Goal: Transaction & Acquisition: Purchase product/service

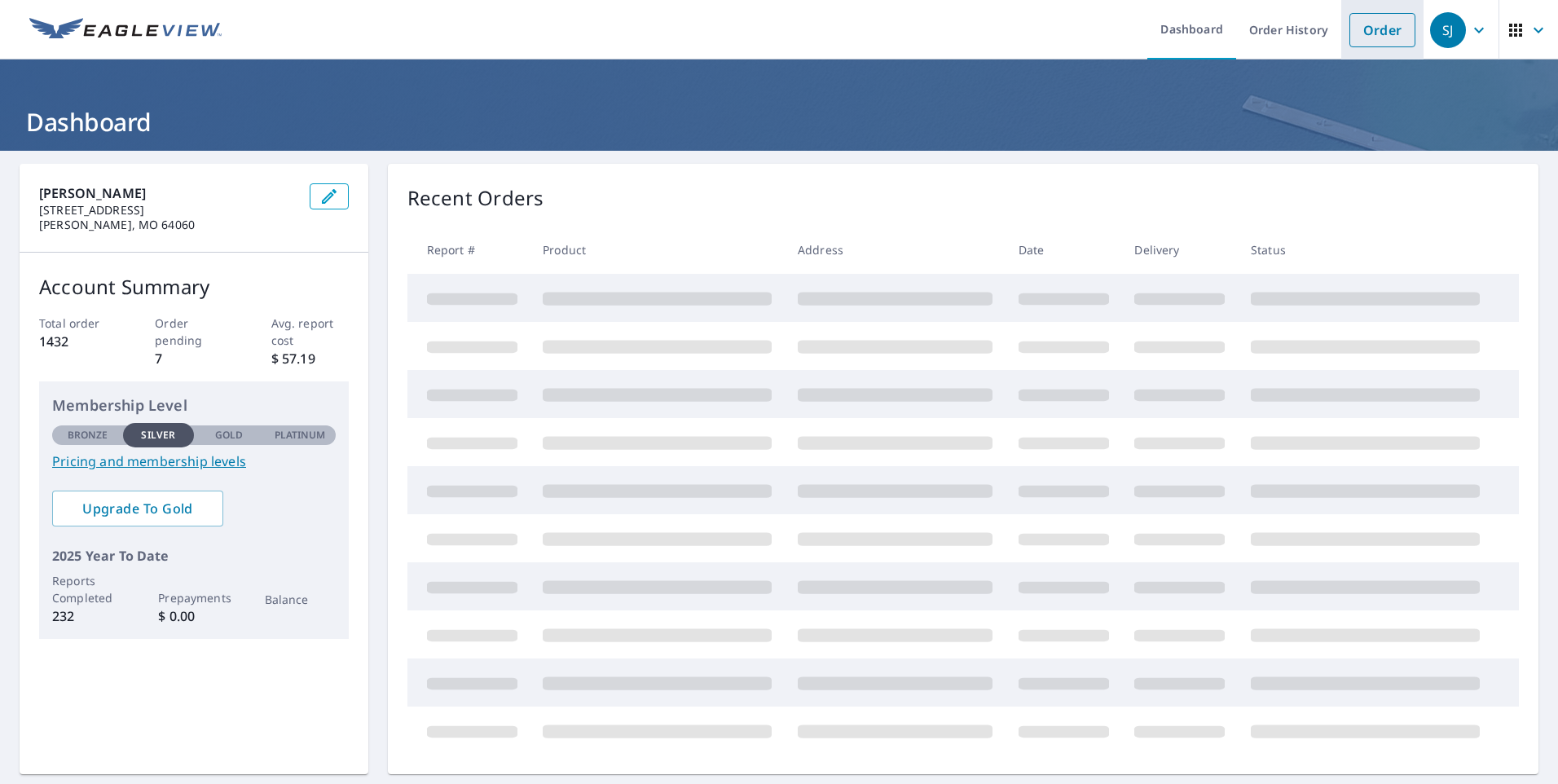
click at [1369, 37] on link "Order" at bounding box center [1383, 30] width 66 height 35
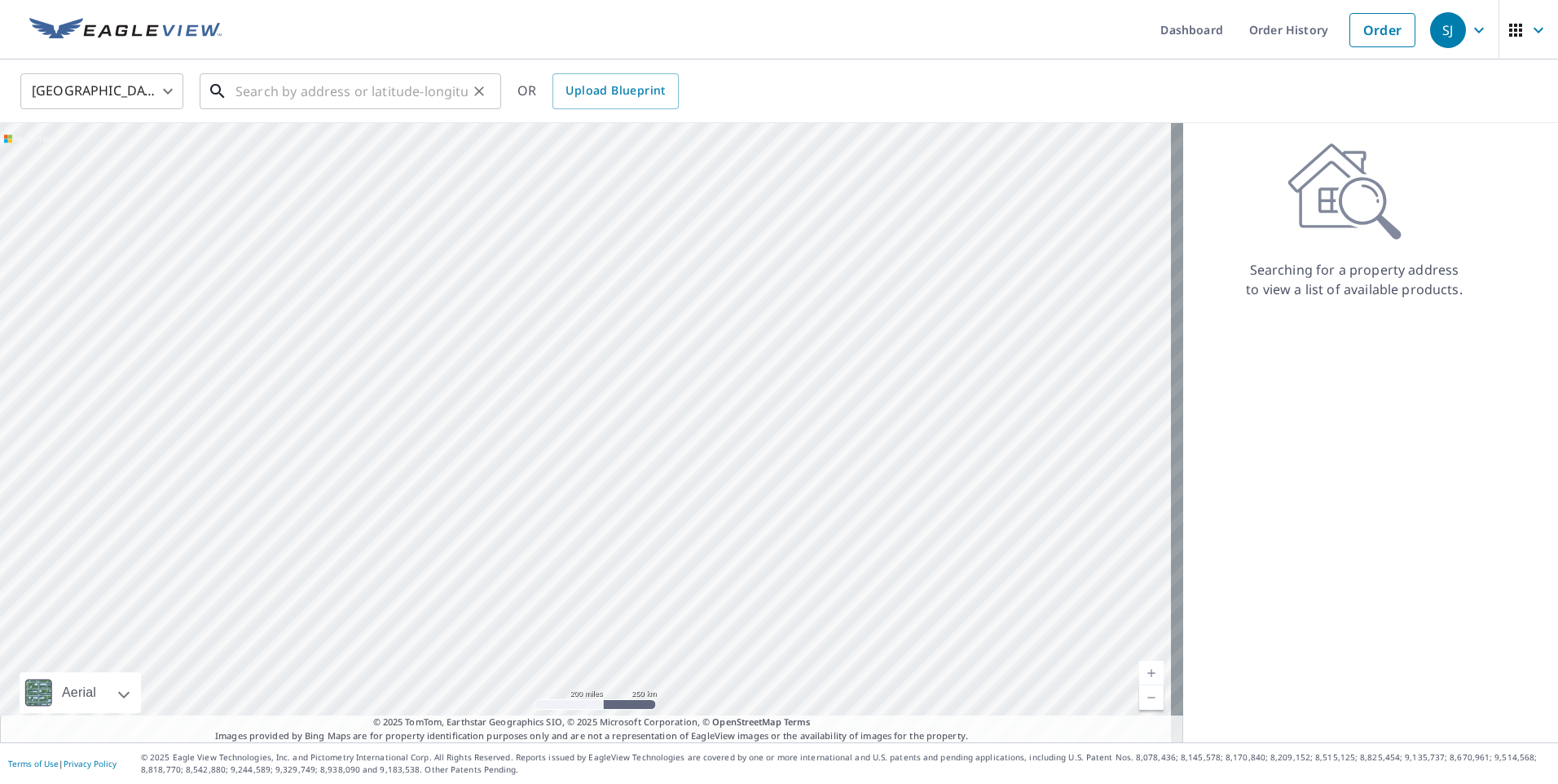
click at [411, 90] on input "text" at bounding box center [351, 90] width 232 height 45
paste input "[STREET_ADDRESS]"
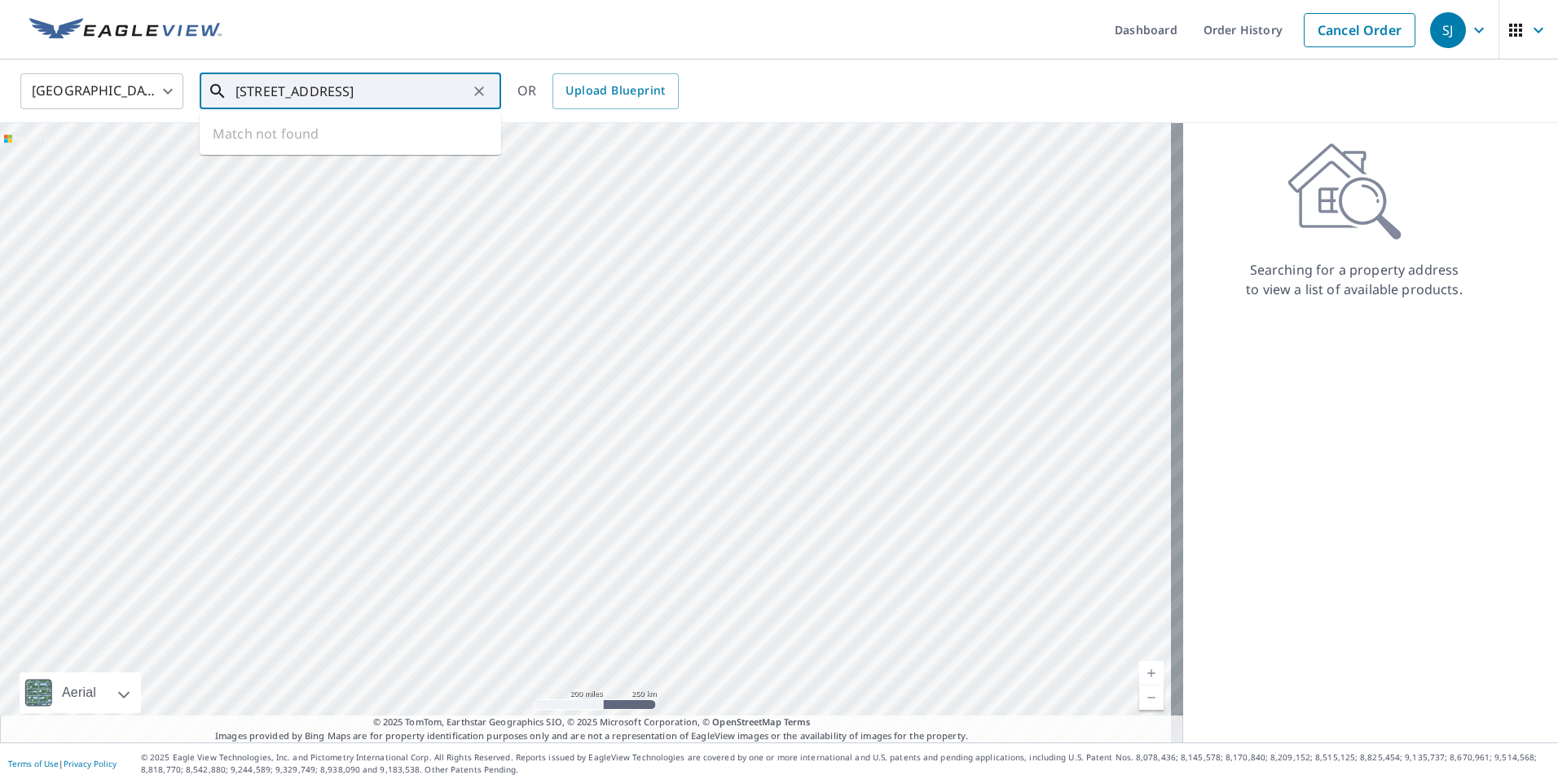
scroll to position [0, 7]
click at [365, 131] on span "[STREET_ADDRESS]" at bounding box center [360, 138] width 256 height 20
type input "[STREET_ADDRESS]"
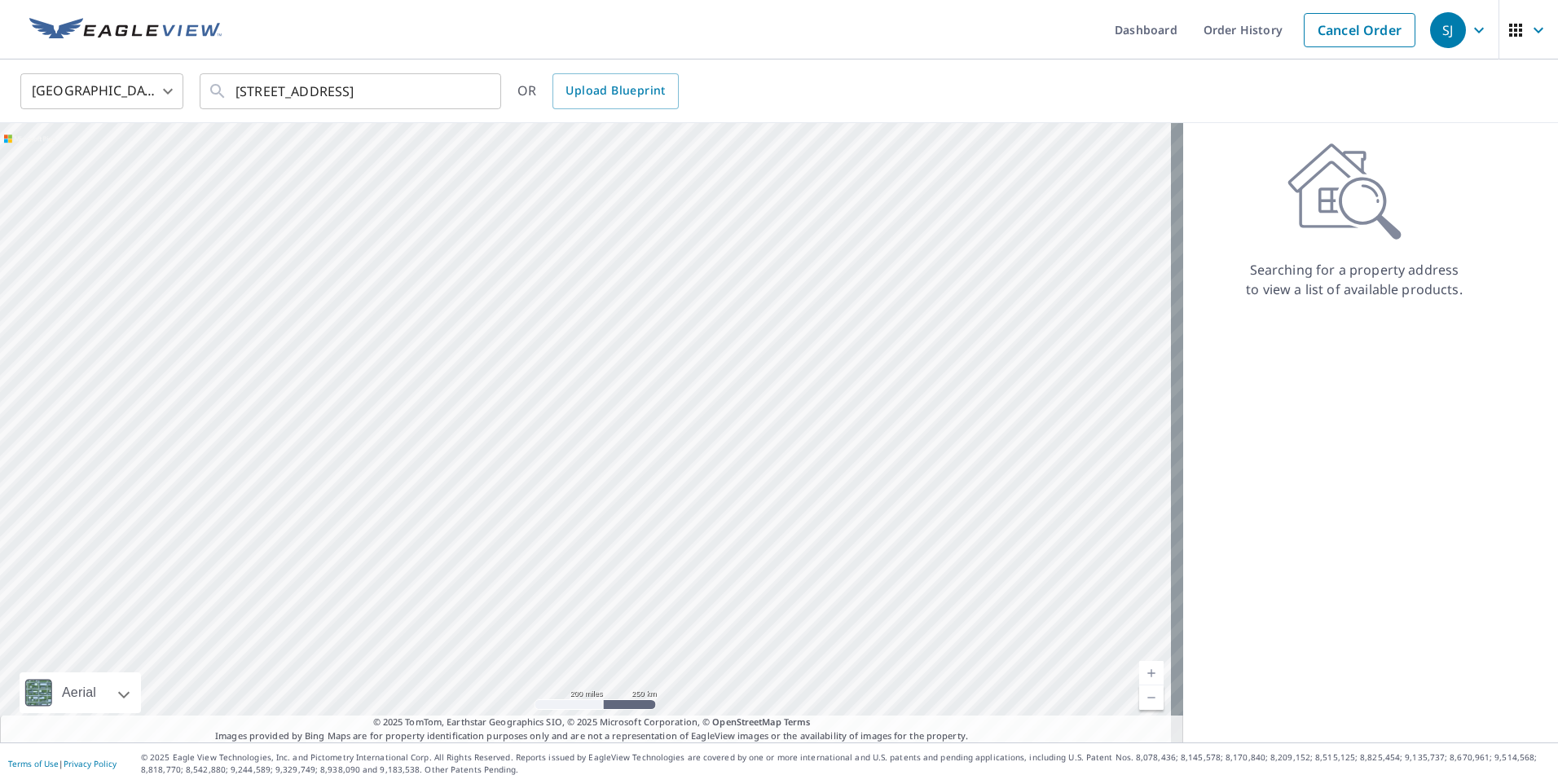
scroll to position [0, 0]
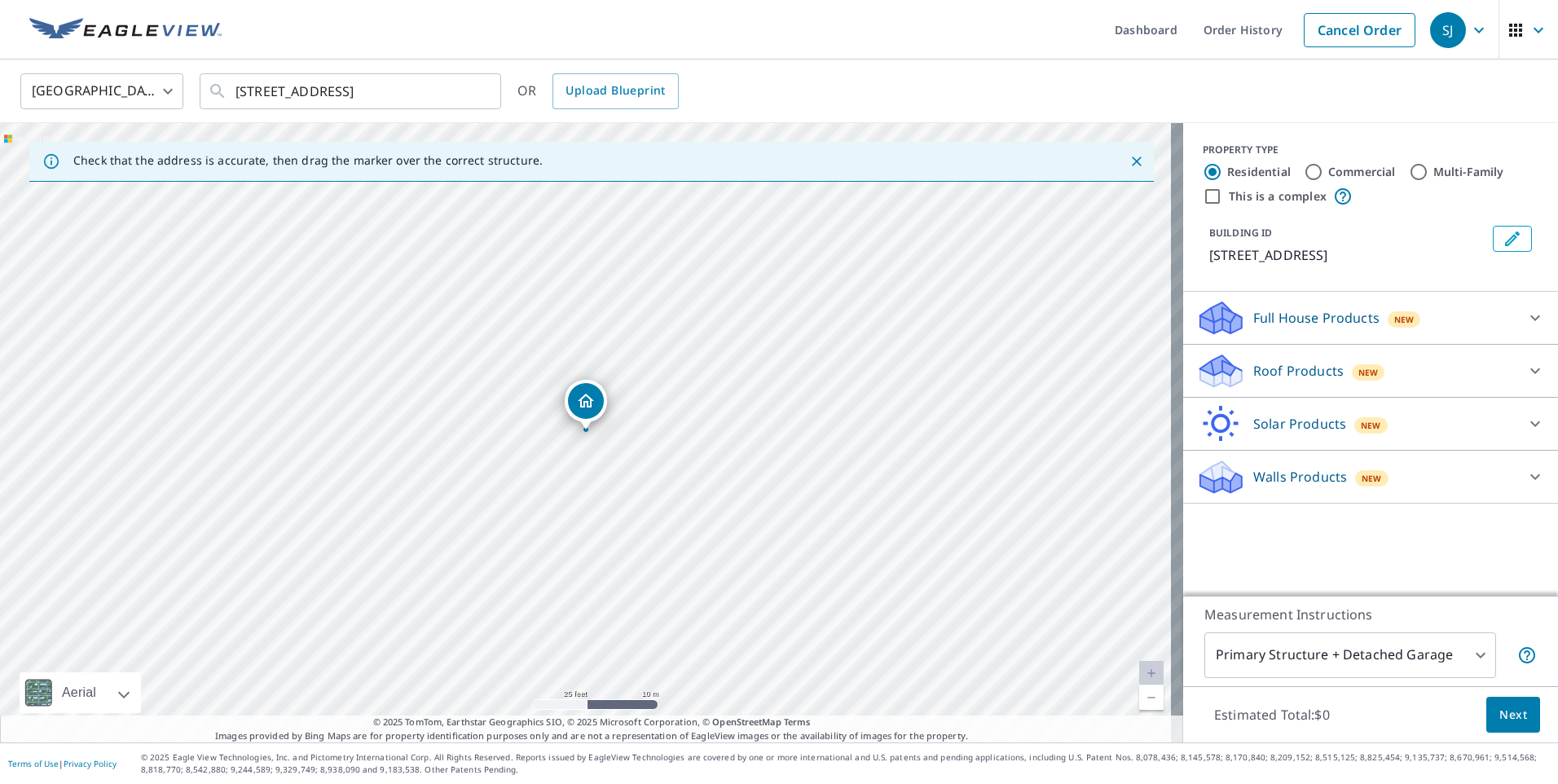
click at [1277, 373] on p "Roof Products" at bounding box center [1299, 371] width 91 height 20
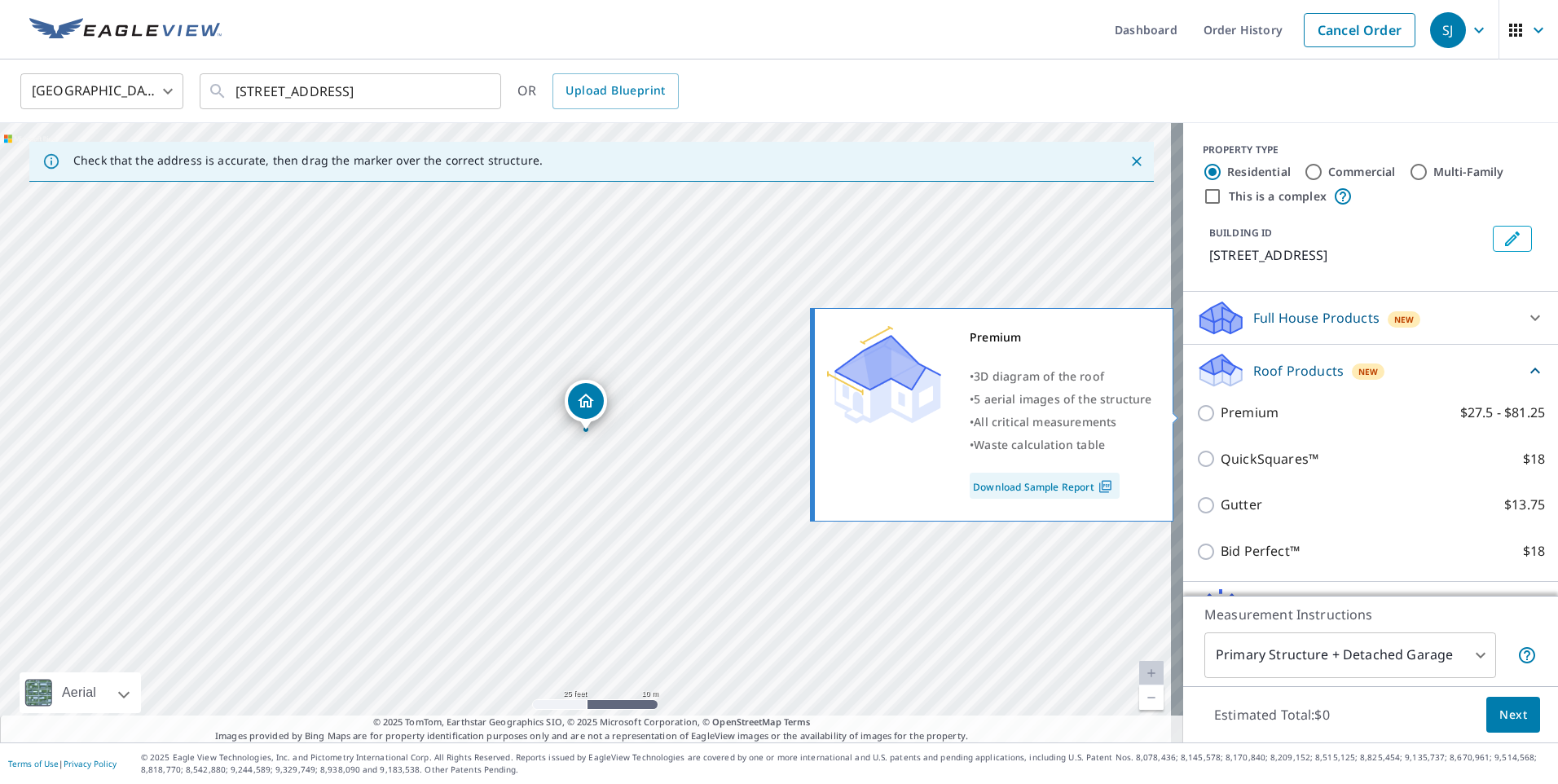
click at [1258, 413] on p "Premium" at bounding box center [1249, 412] width 58 height 21
click at [1221, 413] on input "Premium $27.5 - $81.25" at bounding box center [1209, 413] width 25 height 20
checkbox input "true"
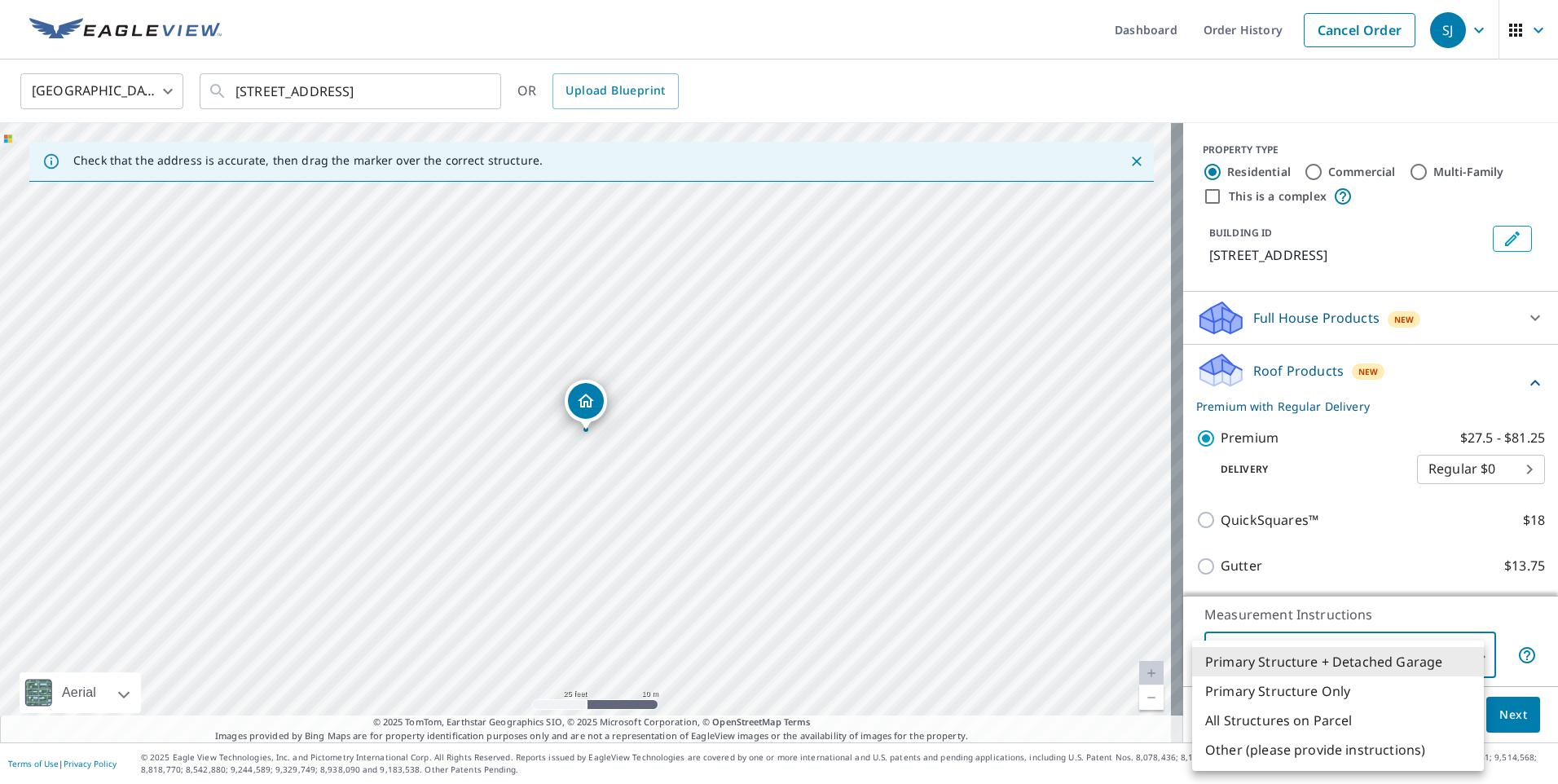
click at [1297, 656] on body "SJ SJ Dashboard Order History Cancel Order SJ [GEOGRAPHIC_DATA] [GEOGRAPHIC_DAT…" at bounding box center [779, 392] width 1558 height 784
click at [1287, 693] on li "Primary Structure Only" at bounding box center [1338, 691] width 291 height 30
type input "2"
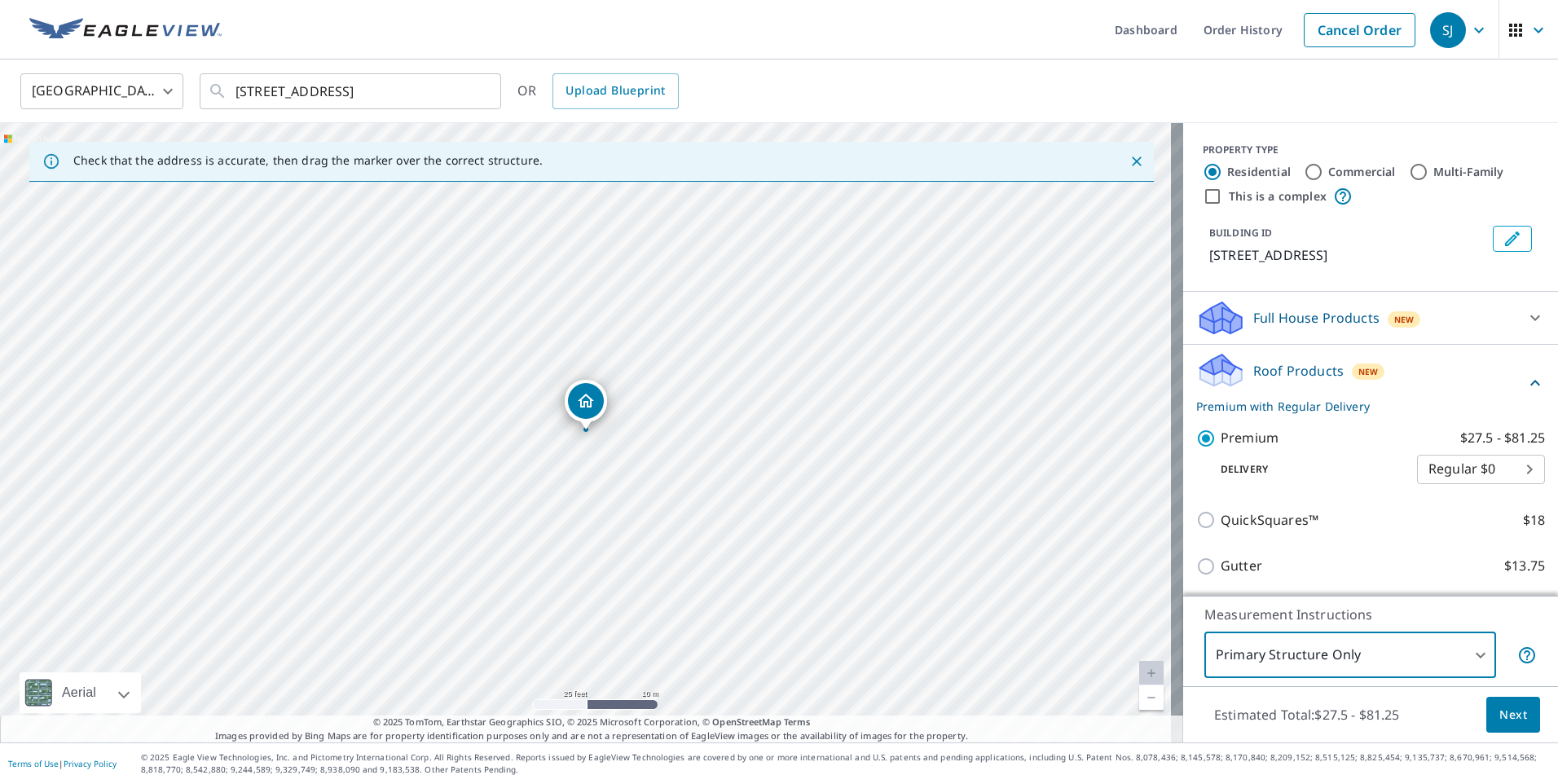
click at [1509, 726] on button "Next" at bounding box center [1513, 715] width 53 height 37
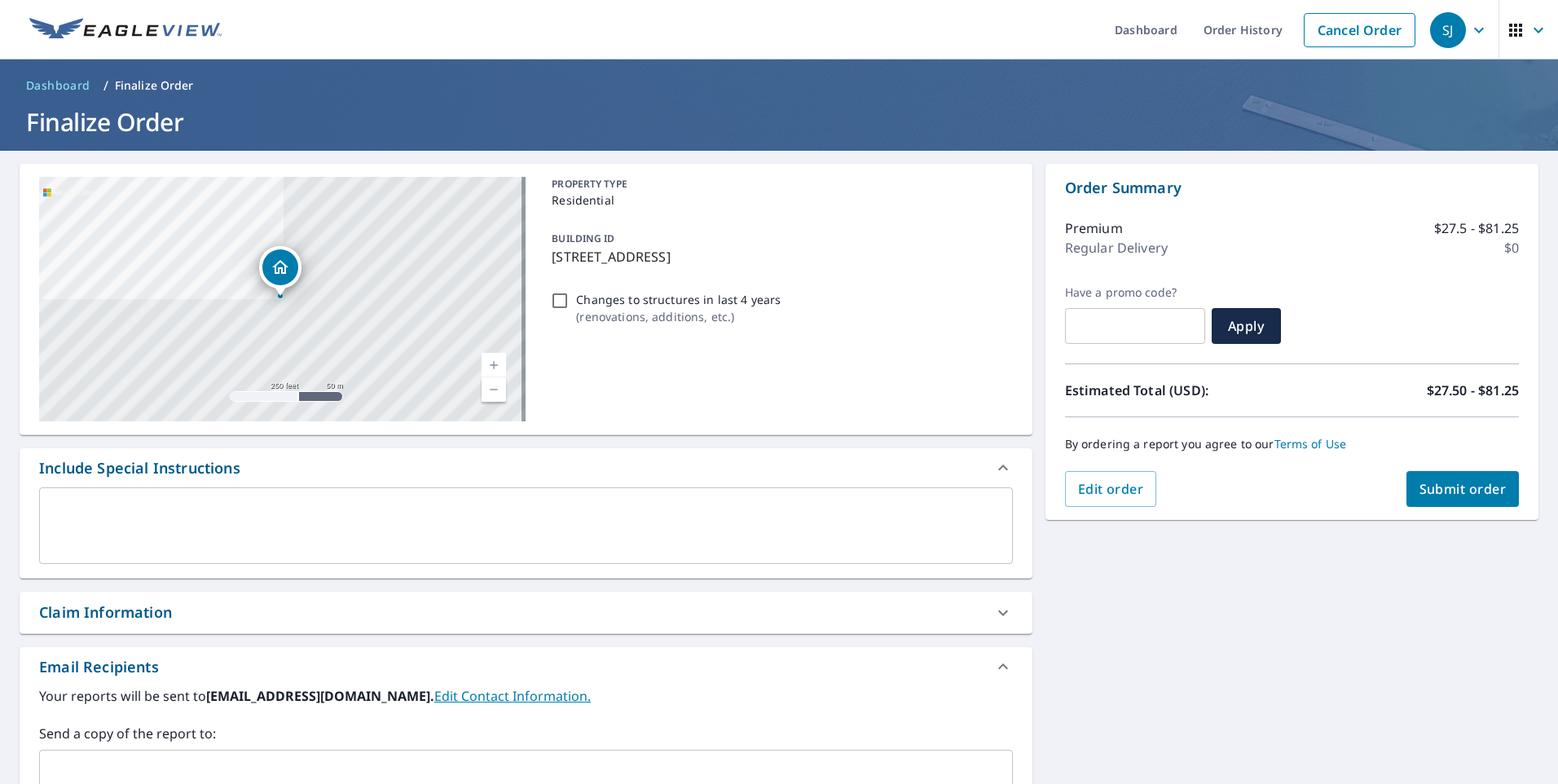
click at [1483, 488] on span "Submit order" at bounding box center [1463, 489] width 87 height 18
checkbox input "true"
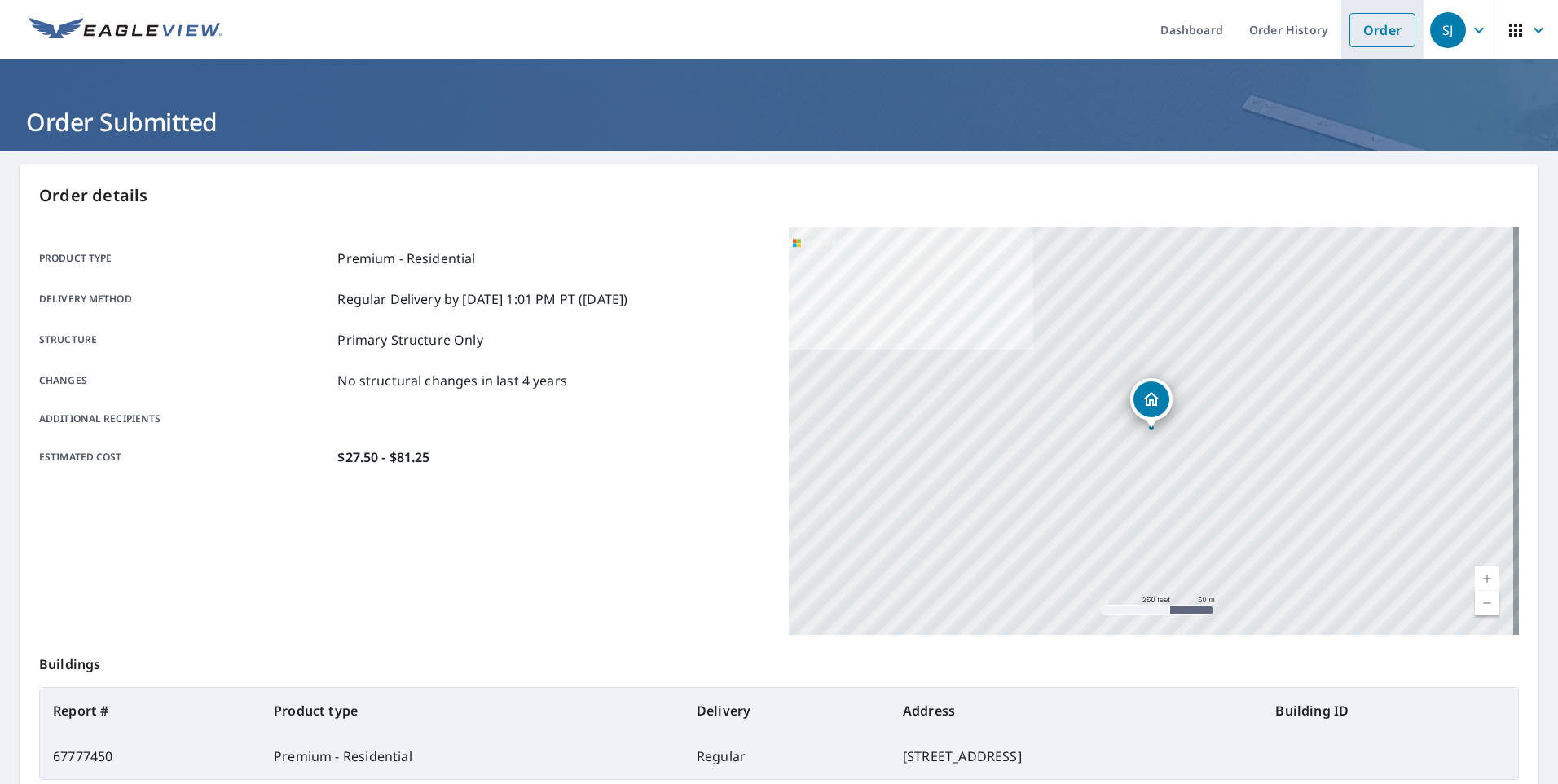
click at [1381, 35] on link "Order" at bounding box center [1383, 30] width 66 height 35
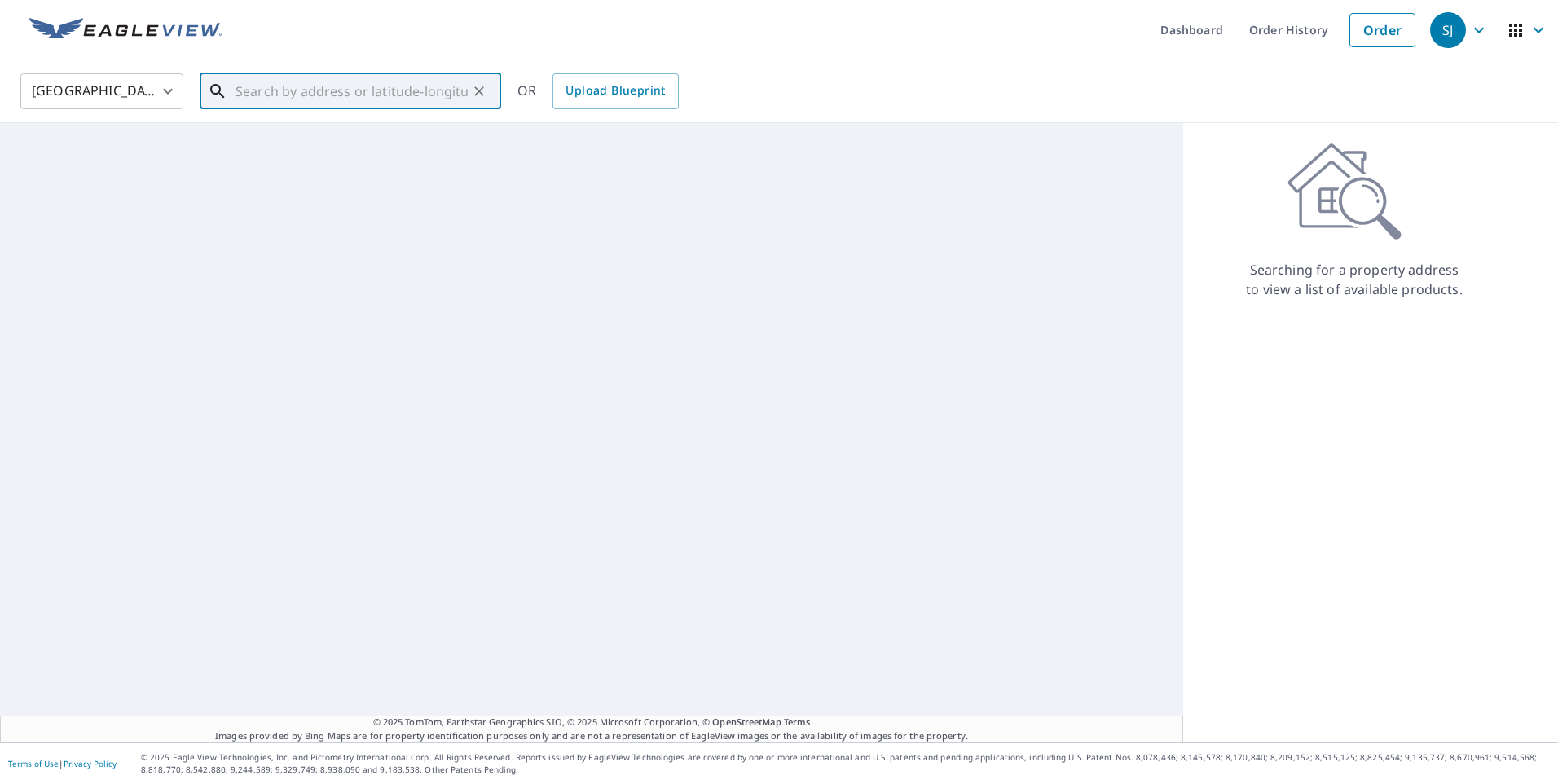
click at [398, 88] on input "text" at bounding box center [351, 90] width 232 height 45
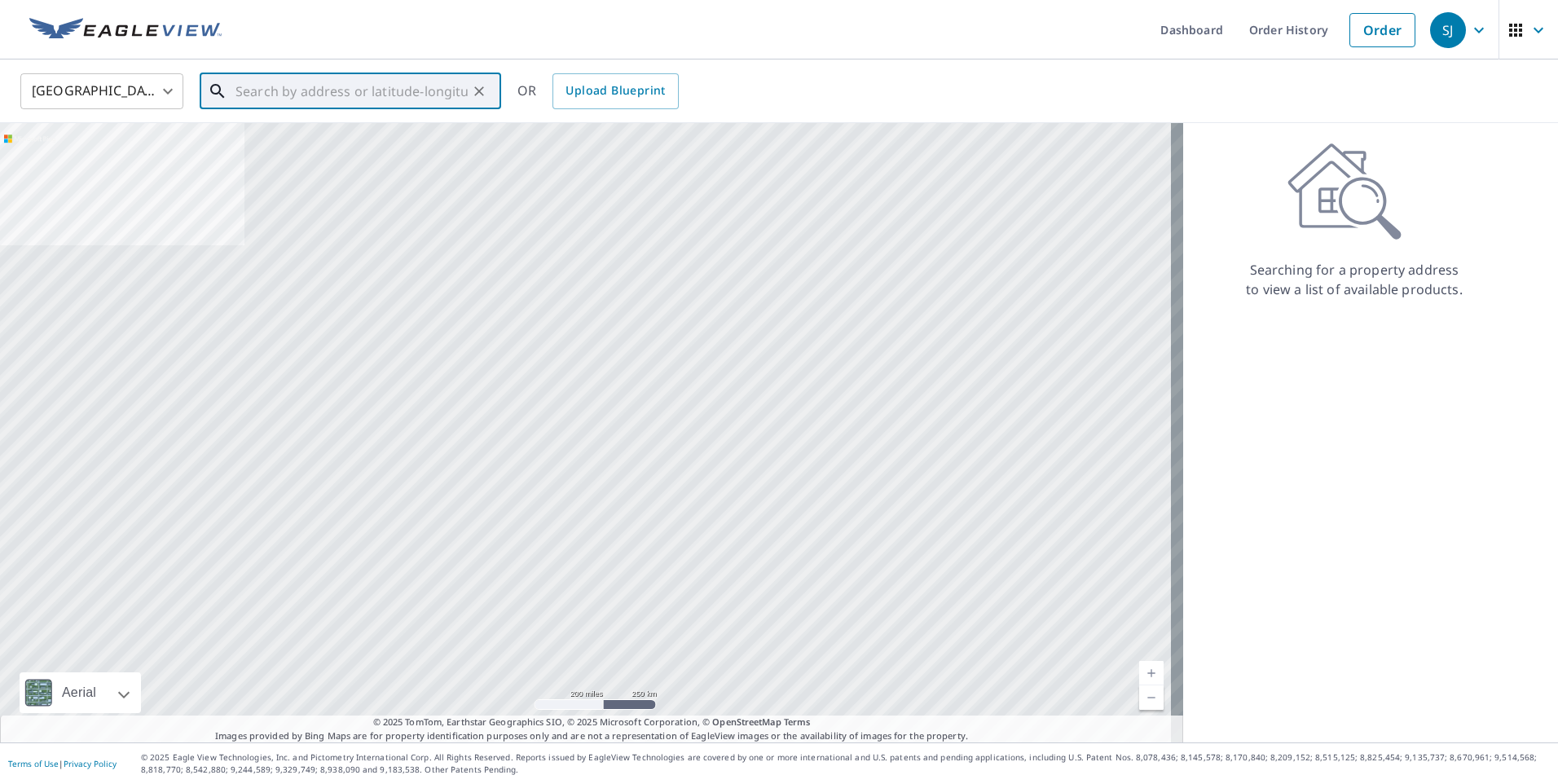
paste input "[STREET_ADDRESS][PERSON_NAME][PERSON_NAME]"
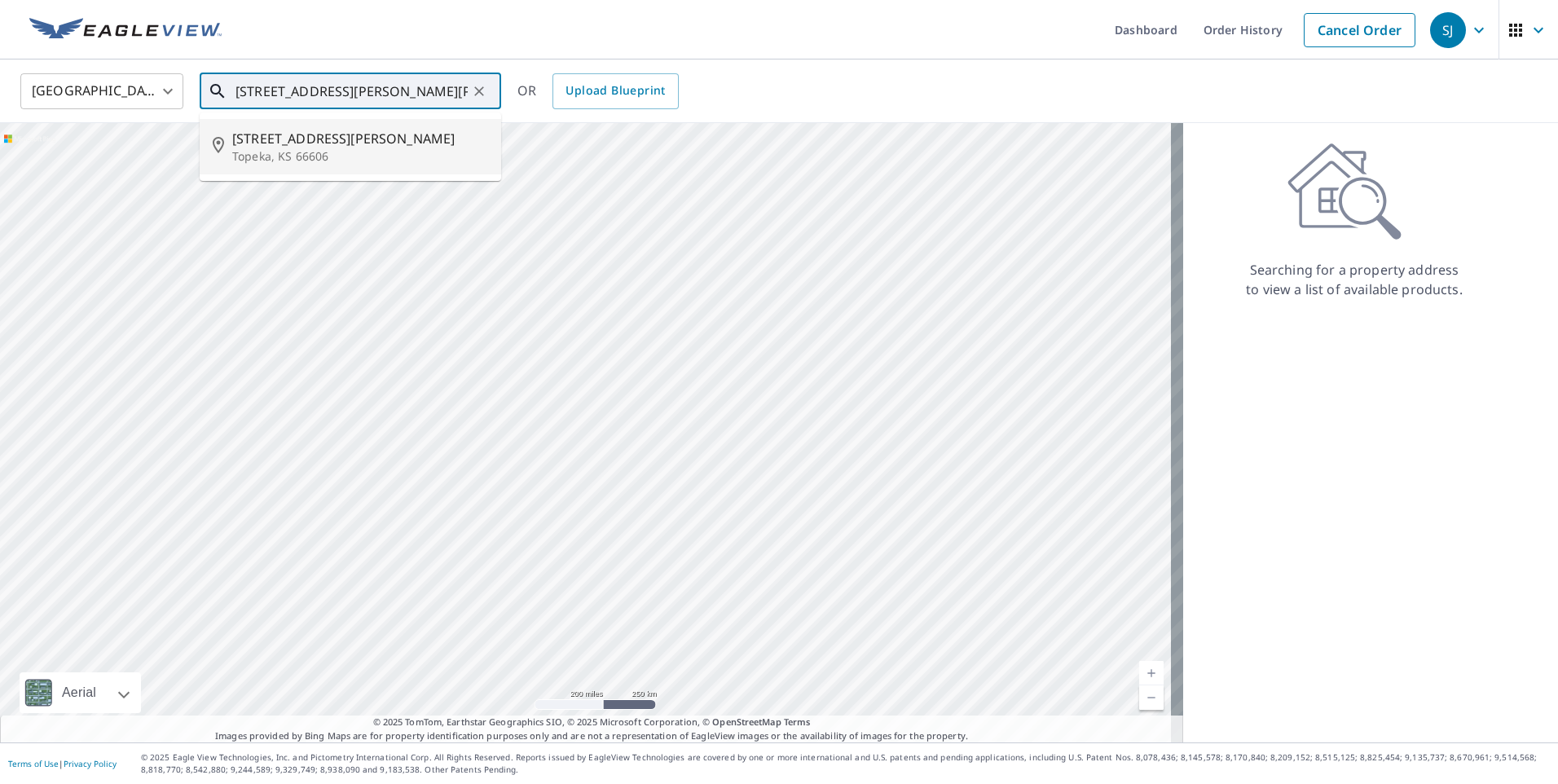
click at [447, 128] on span "[STREET_ADDRESS][PERSON_NAME]" at bounding box center [360, 138] width 256 height 20
type input "[STREET_ADDRESS][PERSON_NAME]"
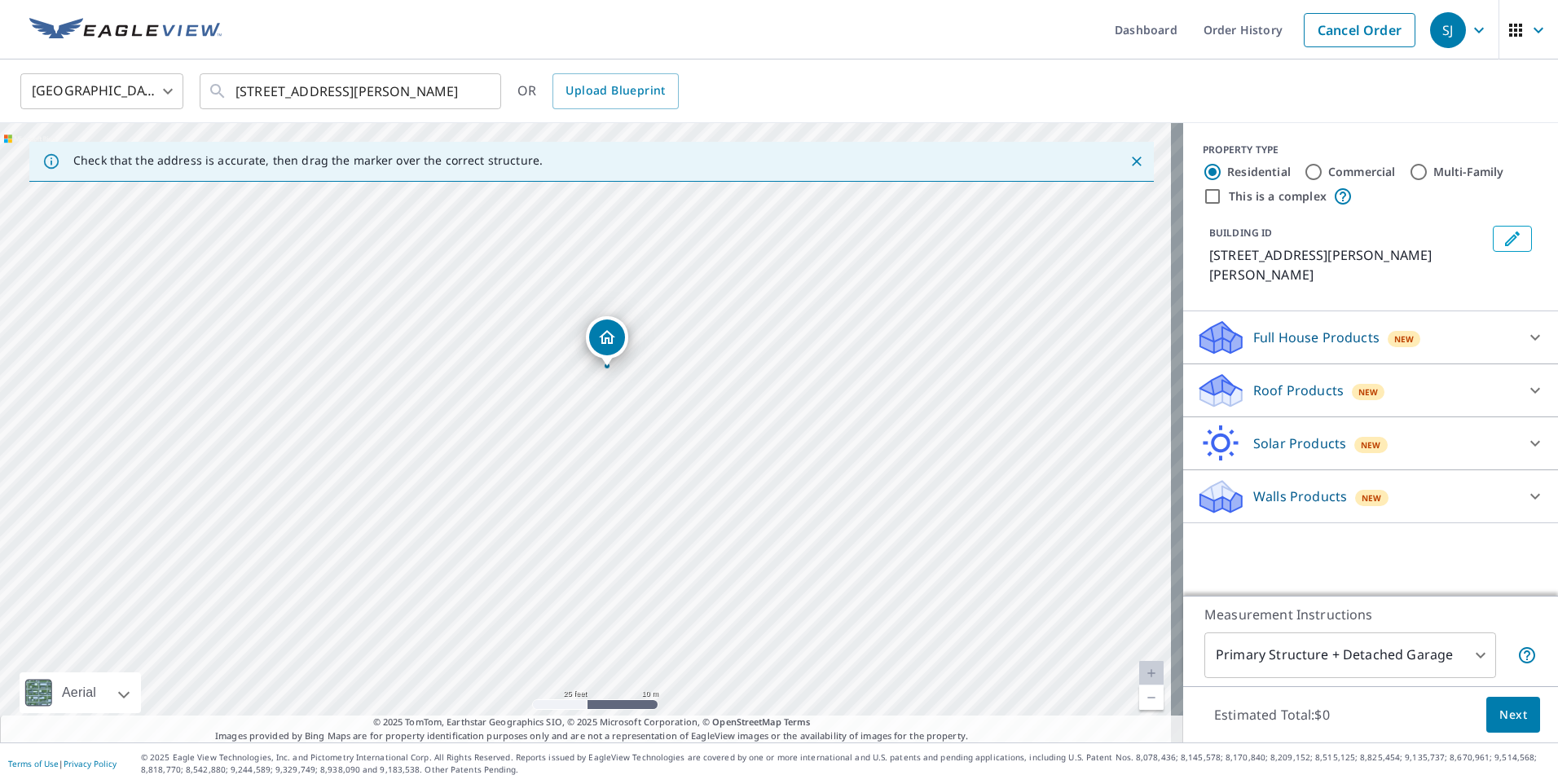
click at [1253, 380] on p "Roof Products" at bounding box center [1299, 390] width 91 height 20
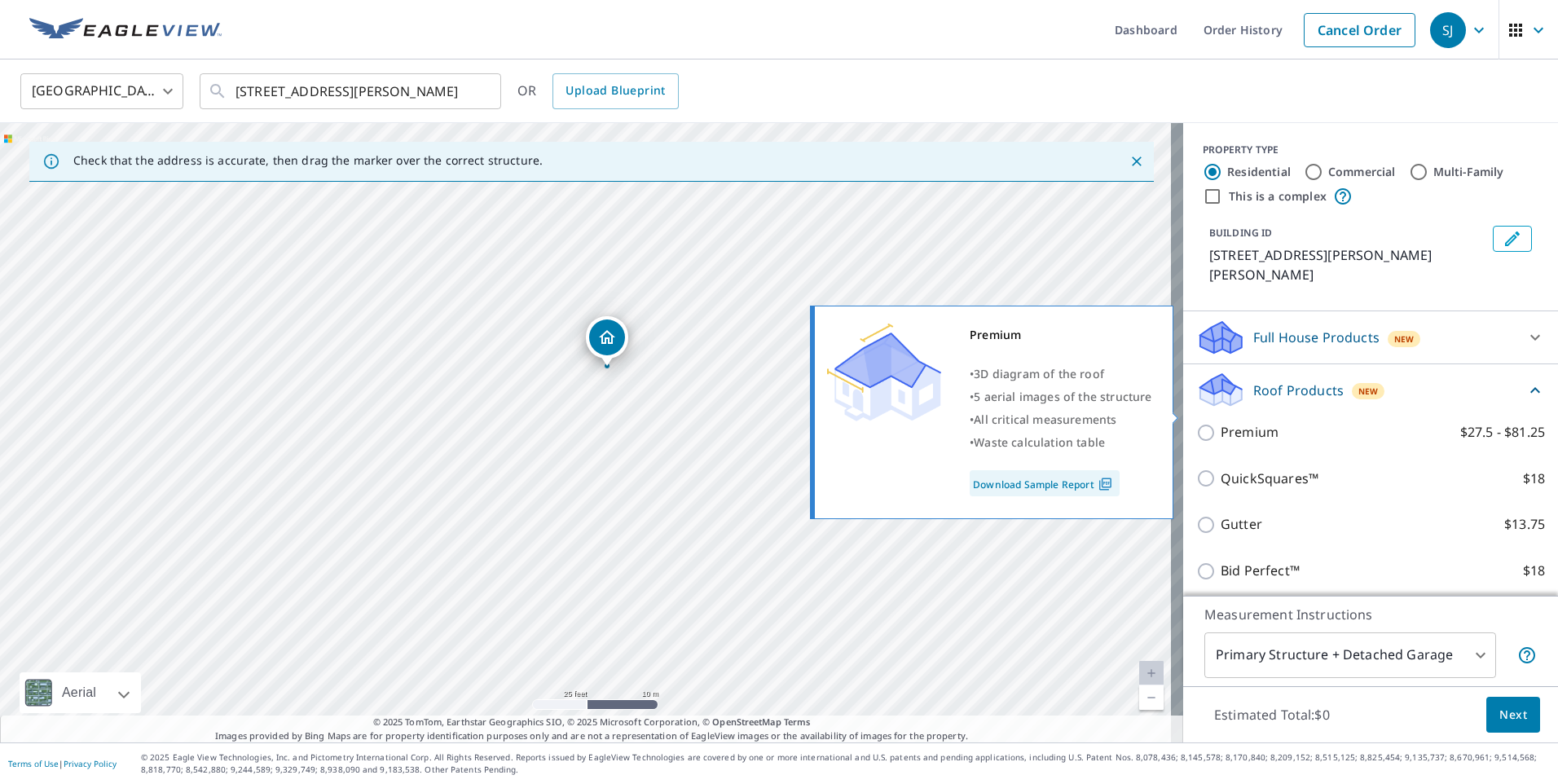
click at [1229, 422] on p "Premium" at bounding box center [1249, 432] width 58 height 21
click at [1221, 423] on input "Premium $27.5 - $81.25" at bounding box center [1209, 433] width 25 height 20
checkbox input "true"
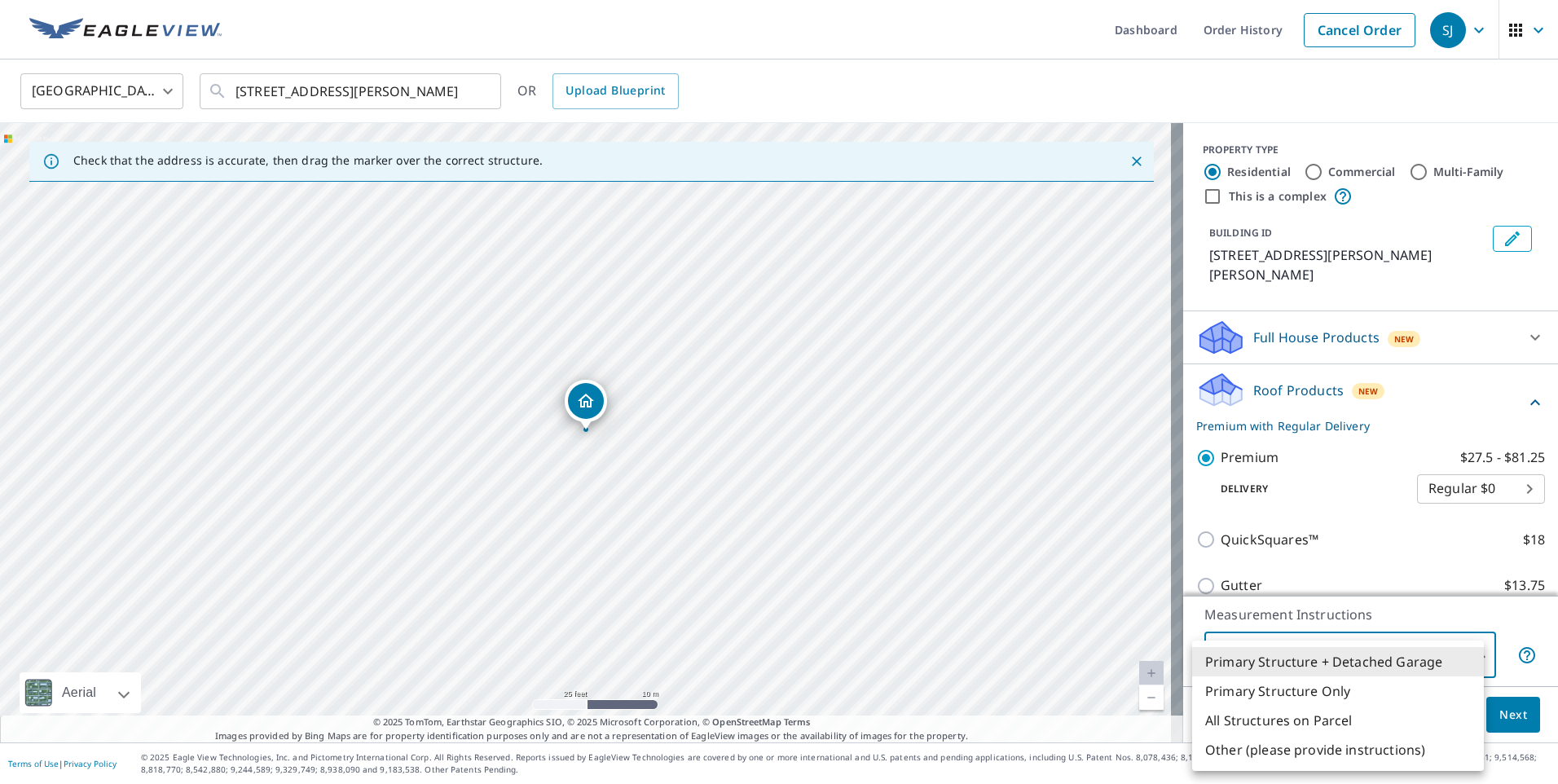
click at [1400, 648] on body "SJ SJ Dashboard Order History Cancel Order SJ [GEOGRAPHIC_DATA] [GEOGRAPHIC_DAT…" at bounding box center [779, 392] width 1558 height 784
click at [1362, 695] on li "Primary Structure Only" at bounding box center [1338, 691] width 291 height 30
type input "2"
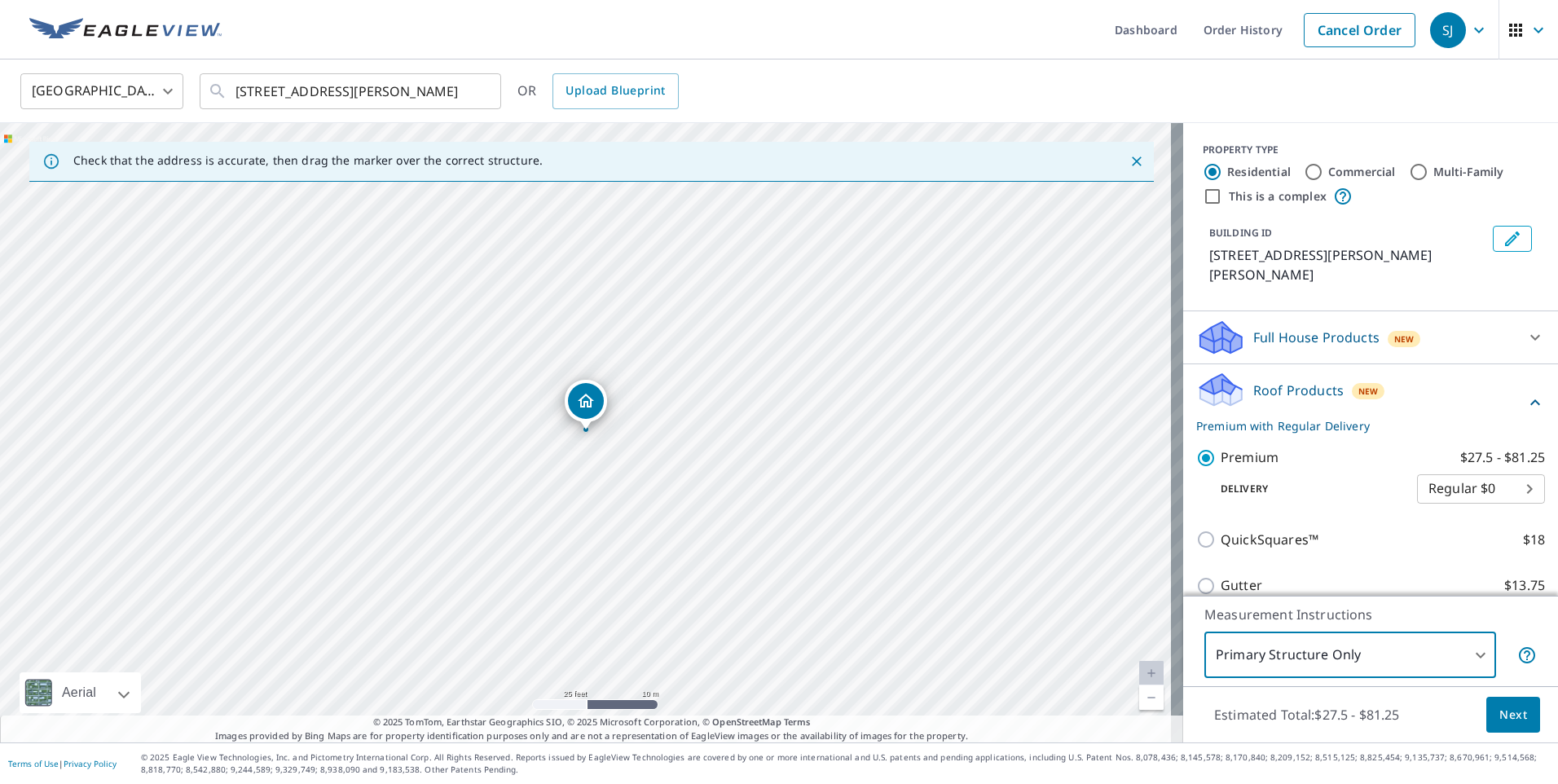
click at [1502, 715] on span "Next" at bounding box center [1514, 715] width 28 height 21
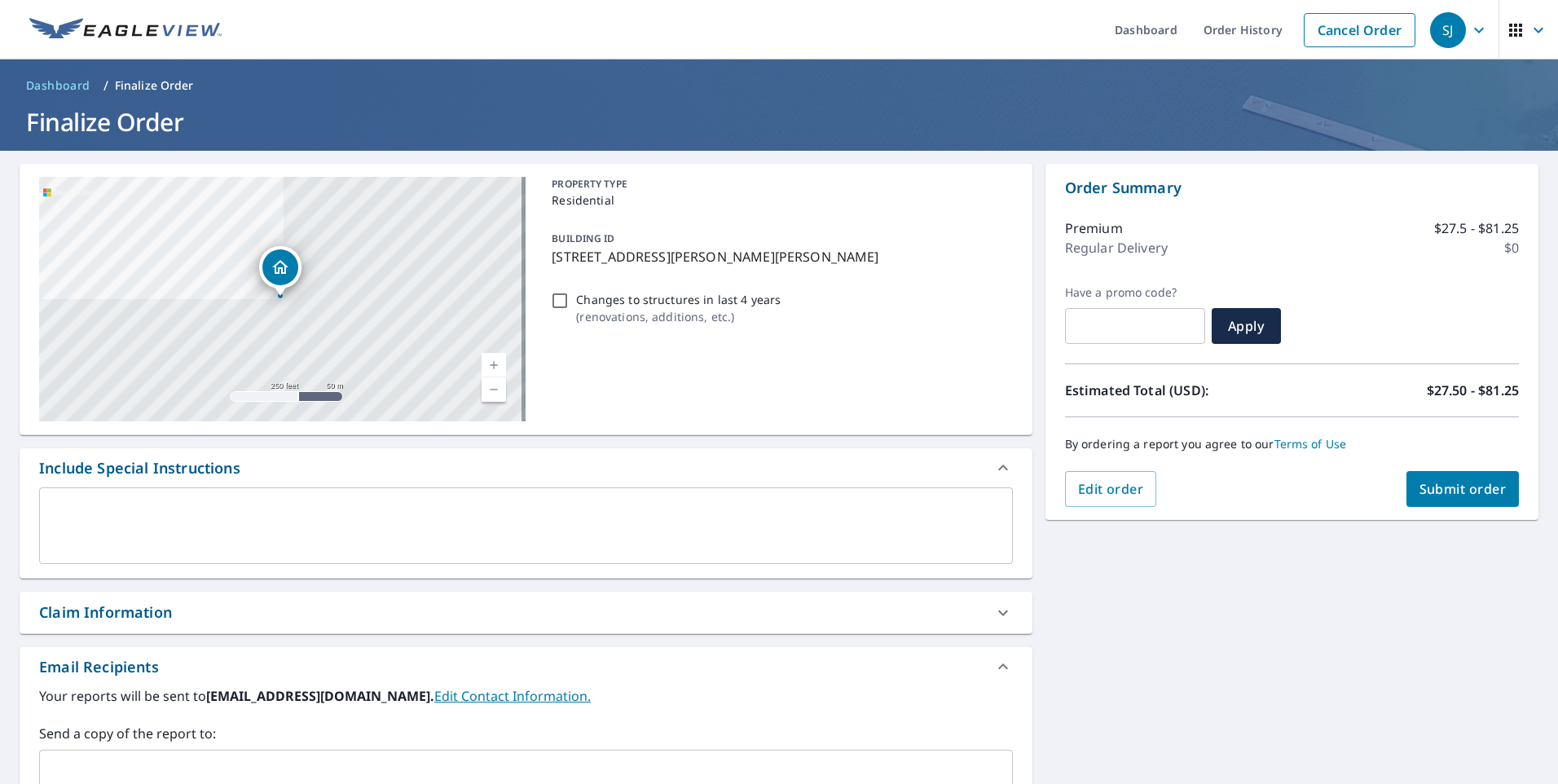
click at [1422, 493] on span "Submit order" at bounding box center [1463, 489] width 87 height 18
checkbox input "true"
